Goal: Task Accomplishment & Management: Use online tool/utility

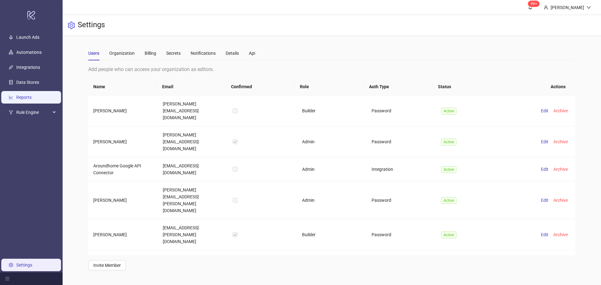
click at [32, 100] on link "Reports" at bounding box center [23, 97] width 15 height 5
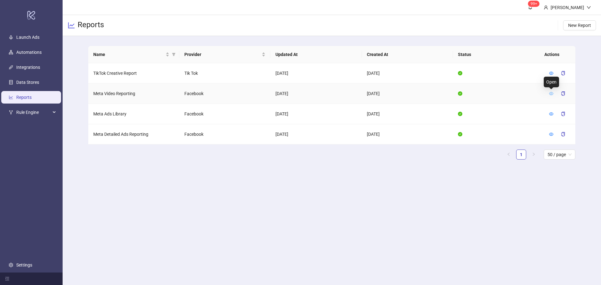
click at [551, 94] on icon "eye" at bounding box center [551, 93] width 4 height 3
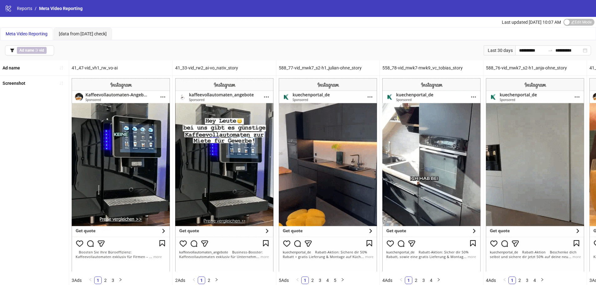
click at [498, 49] on div "Last 30 days" at bounding box center [500, 50] width 32 height 10
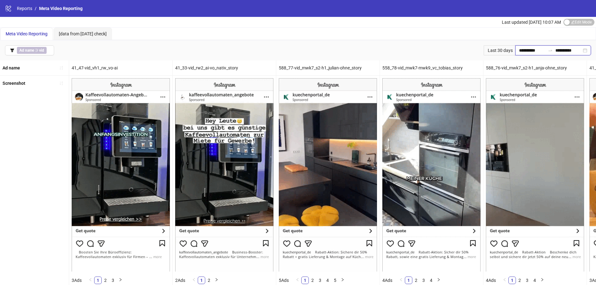
click at [525, 49] on input "**********" at bounding box center [532, 50] width 26 height 7
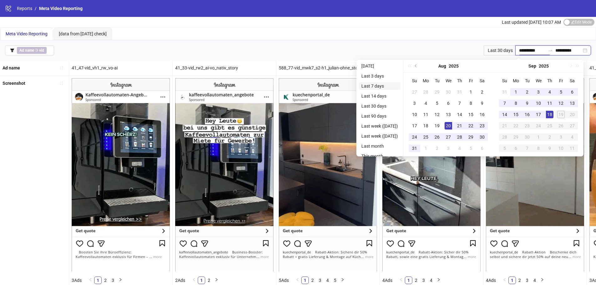
type input "**********"
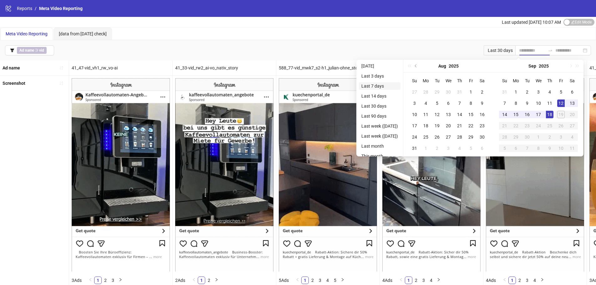
click at [378, 84] on li "Last 7 days" at bounding box center [380, 86] width 42 height 8
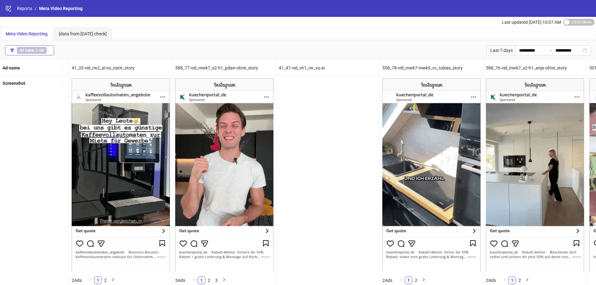
click at [39, 50] on b "vid" at bounding box center [41, 50] width 5 height 4
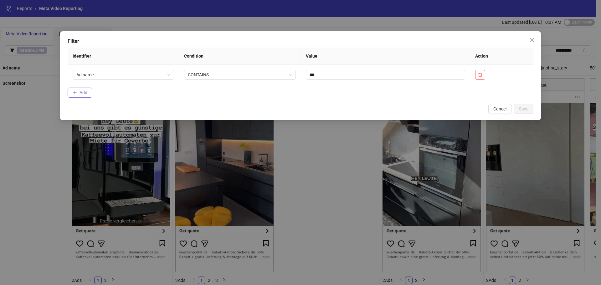
click at [79, 90] on span "Add" at bounding box center [83, 92] width 8 height 5
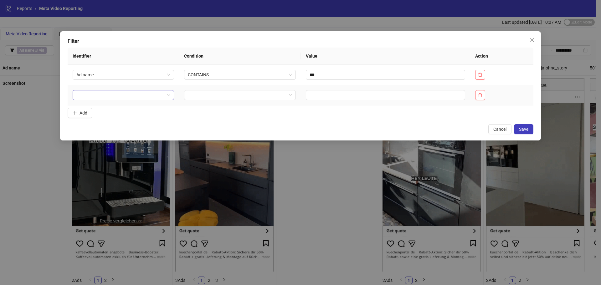
click at [96, 94] on input "search" at bounding box center [120, 94] width 88 height 9
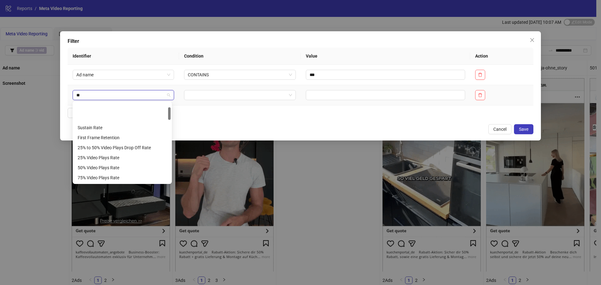
type input "***"
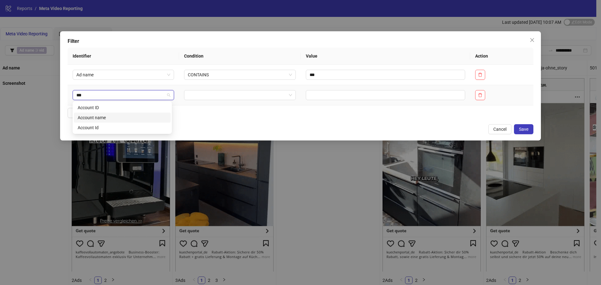
click at [106, 120] on div "Account name" at bounding box center [122, 117] width 89 height 7
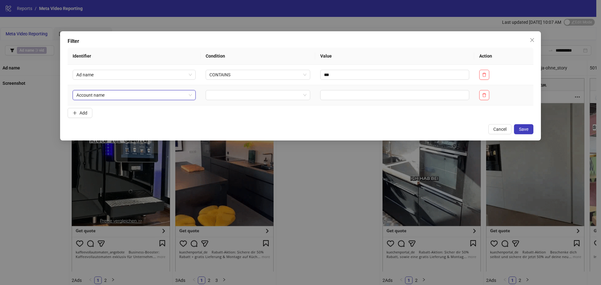
click at [323, 89] on td at bounding box center [394, 95] width 159 height 20
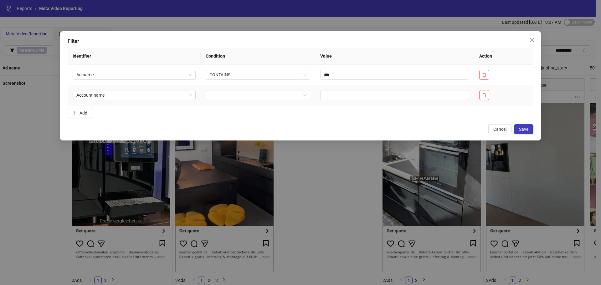
click at [323, 89] on td at bounding box center [394, 95] width 159 height 20
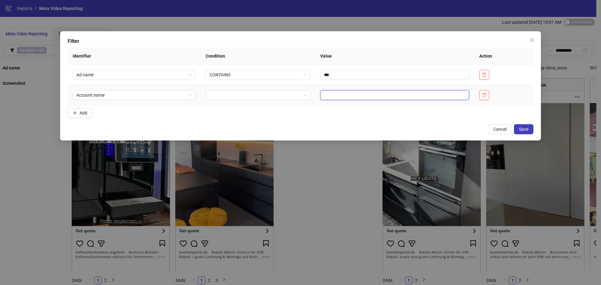
click at [323, 94] on input "text" at bounding box center [394, 95] width 149 height 10
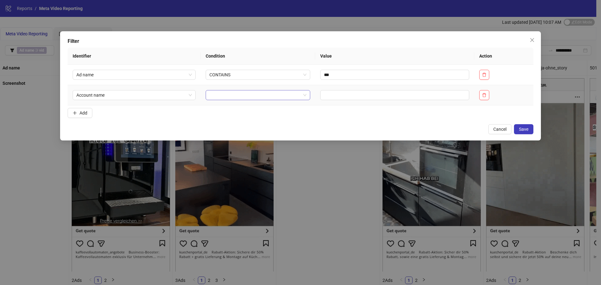
click at [287, 95] on input "search" at bounding box center [254, 94] width 91 height 9
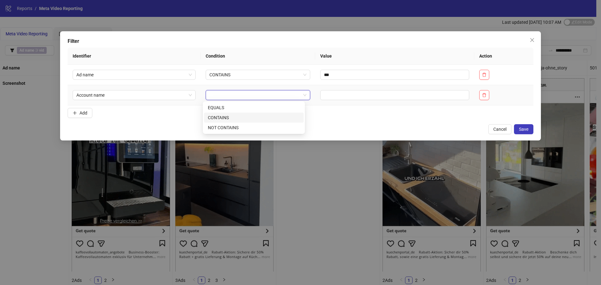
click at [273, 114] on div "CONTAINS" at bounding box center [254, 118] width 100 height 10
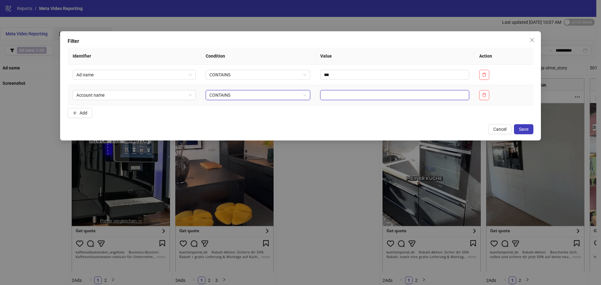
click at [331, 100] on input "text" at bounding box center [394, 95] width 149 height 10
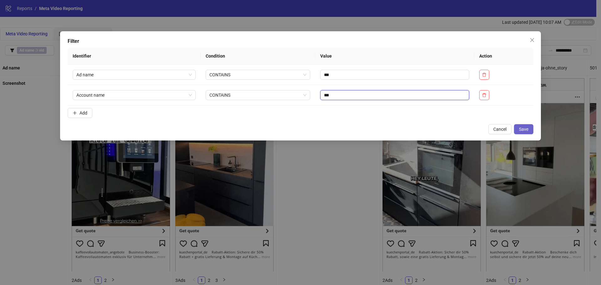
type input "***"
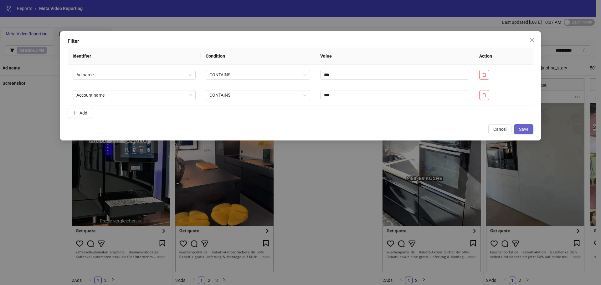
click at [527, 130] on span "Save" at bounding box center [523, 129] width 9 height 5
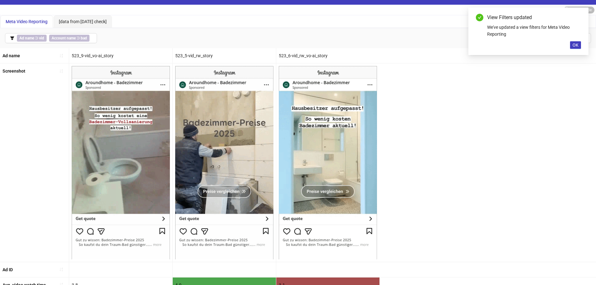
scroll to position [14, 0]
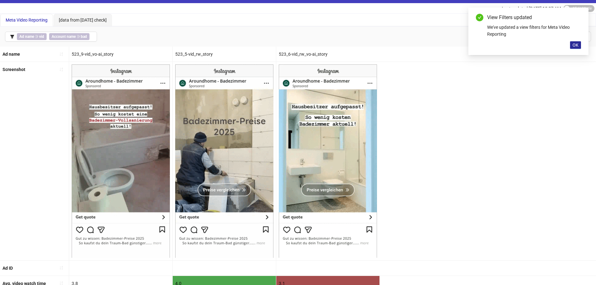
click at [576, 48] on button "OK" at bounding box center [575, 45] width 11 height 8
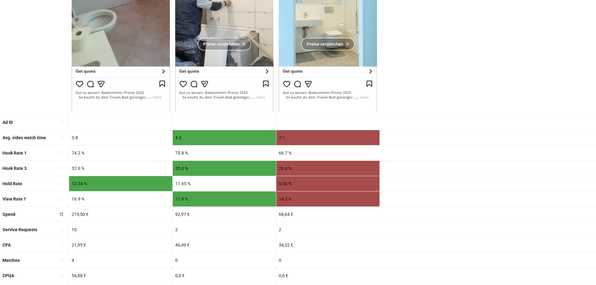
scroll to position [0, 0]
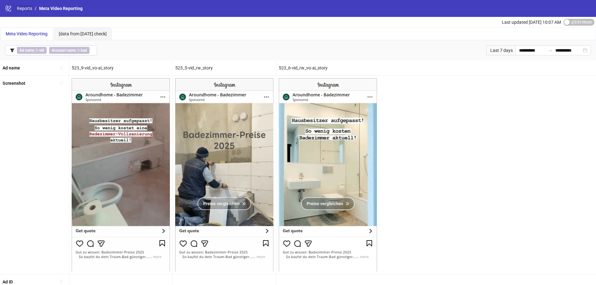
click at [31, 9] on link "Reports" at bounding box center [25, 8] width 18 height 7
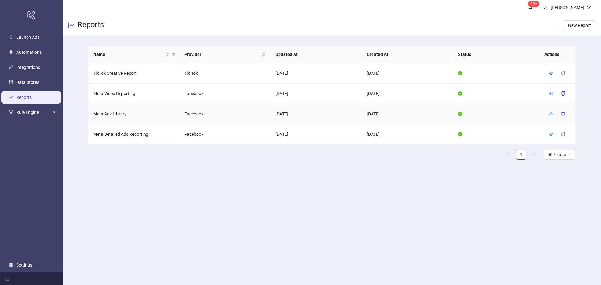
click at [550, 114] on icon "eye" at bounding box center [551, 114] width 4 height 4
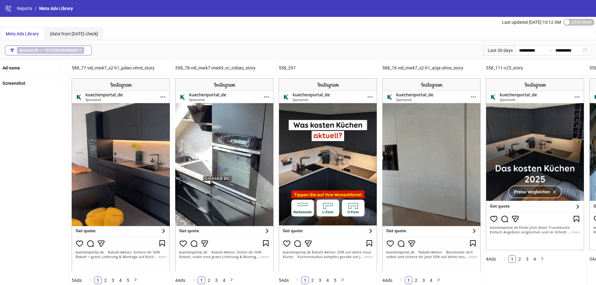
click at [74, 49] on b "10152552028868411" at bounding box center [62, 50] width 37 height 4
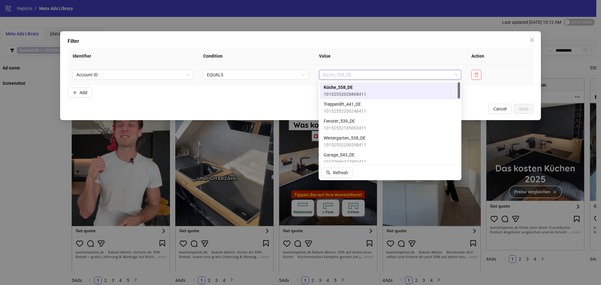
click at [345, 77] on span "Küche_558_DE" at bounding box center [390, 74] width 135 height 9
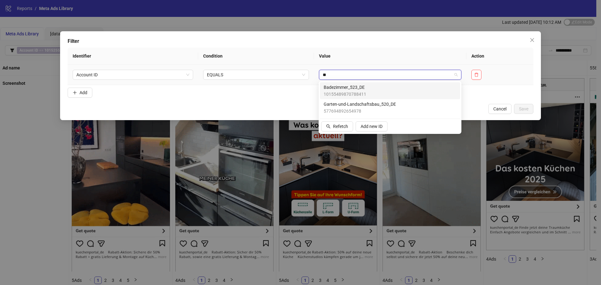
type input "***"
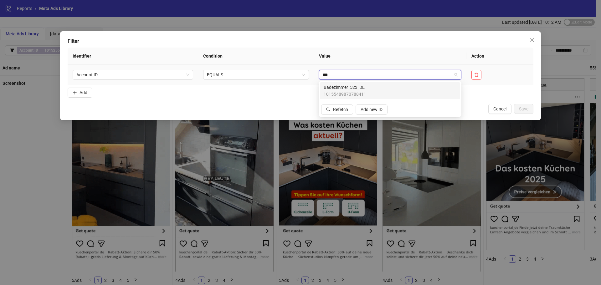
click at [349, 89] on span "Badezimmer_523_DE" at bounding box center [345, 87] width 43 height 7
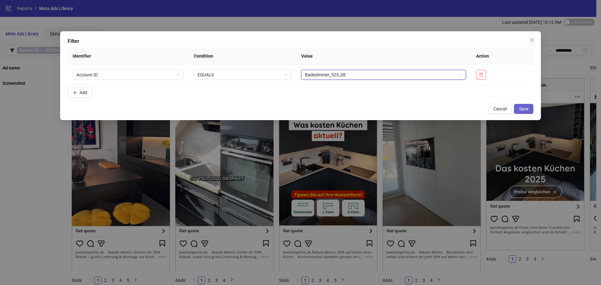
click at [524, 106] on button "Save" at bounding box center [523, 109] width 19 height 10
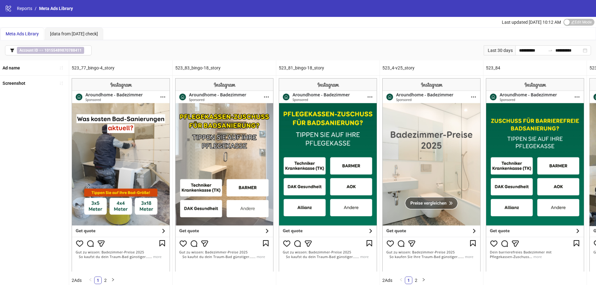
click at [498, 49] on div "Last 30 days" at bounding box center [500, 50] width 32 height 10
click at [519, 48] on input "**********" at bounding box center [532, 50] width 26 height 7
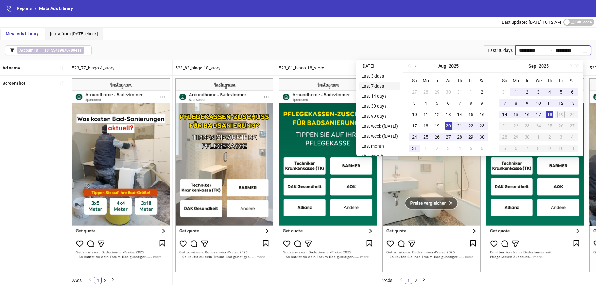
type input "**********"
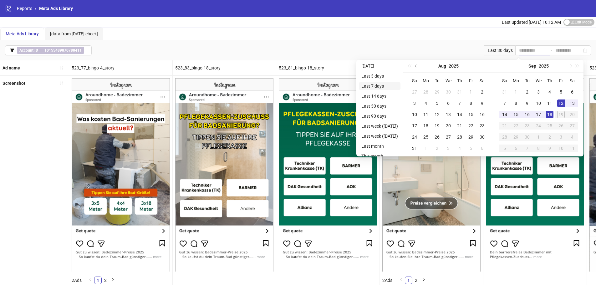
click at [384, 88] on li "Last 7 days" at bounding box center [380, 86] width 42 height 8
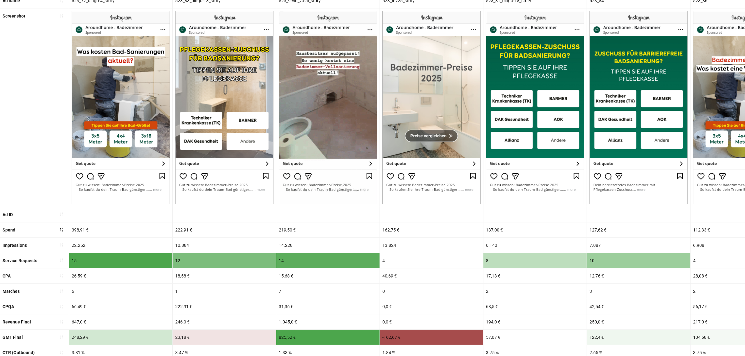
scroll to position [71, 0]
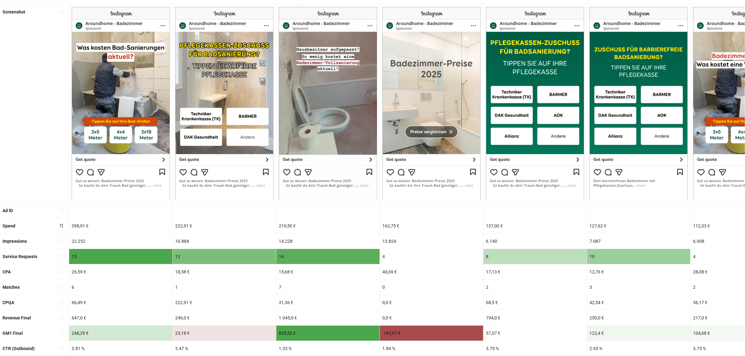
drag, startPoint x: 563, startPoint y: 9, endPoint x: 486, endPoint y: 3, distance: 77.9
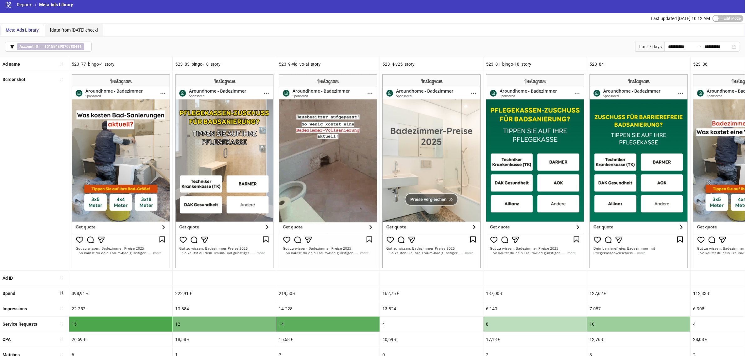
scroll to position [0, 0]
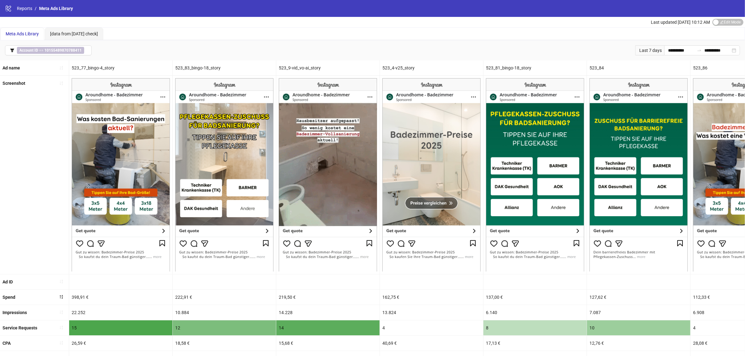
click at [309, 67] on div "523_9-vid_vo-ai_story" at bounding box center [327, 67] width 103 height 15
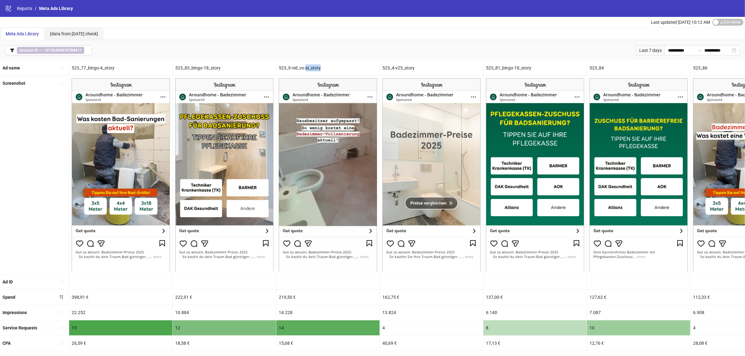
click at [309, 67] on div "523_9-vid_vo-ai_story" at bounding box center [327, 67] width 103 height 15
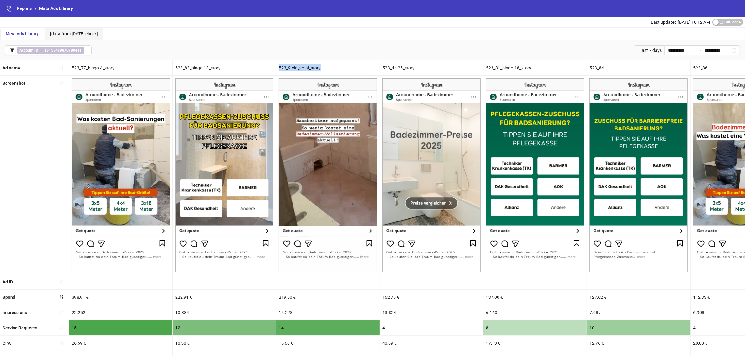
click at [309, 67] on div "523_9-vid_vo-ai_story" at bounding box center [327, 67] width 103 height 15
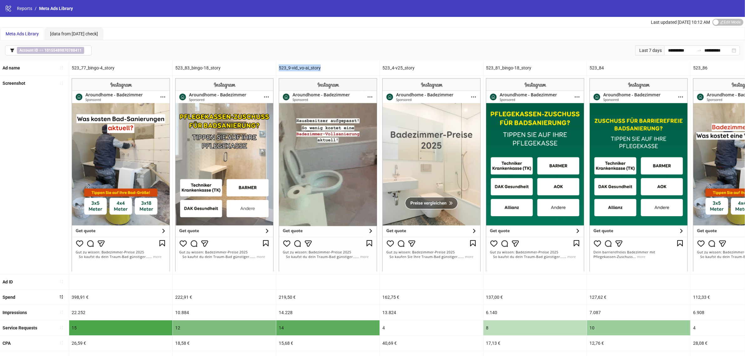
copy div "523_9-vid_vo-ai_story"
